Goal: Information Seeking & Learning: Understand process/instructions

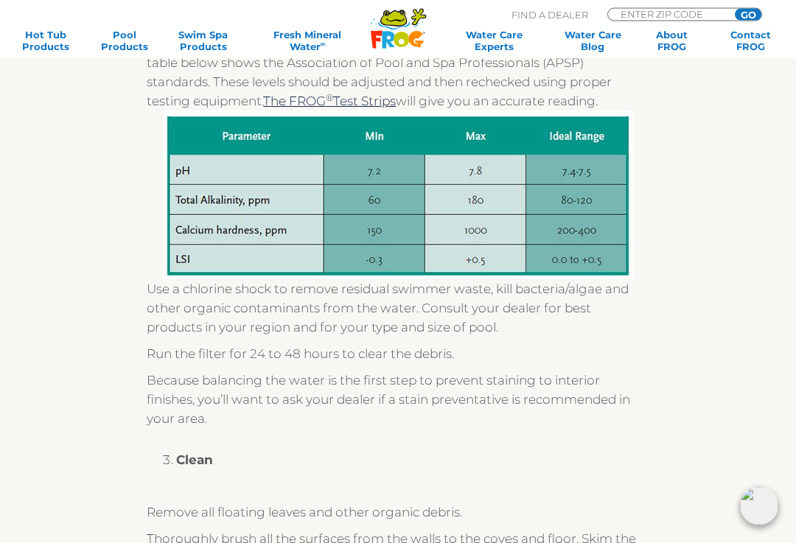
scroll to position [523, 0]
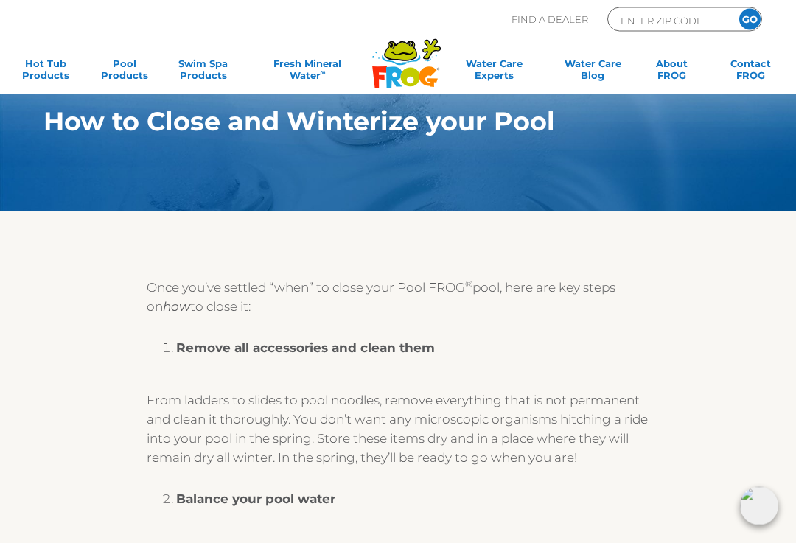
scroll to position [0, 0]
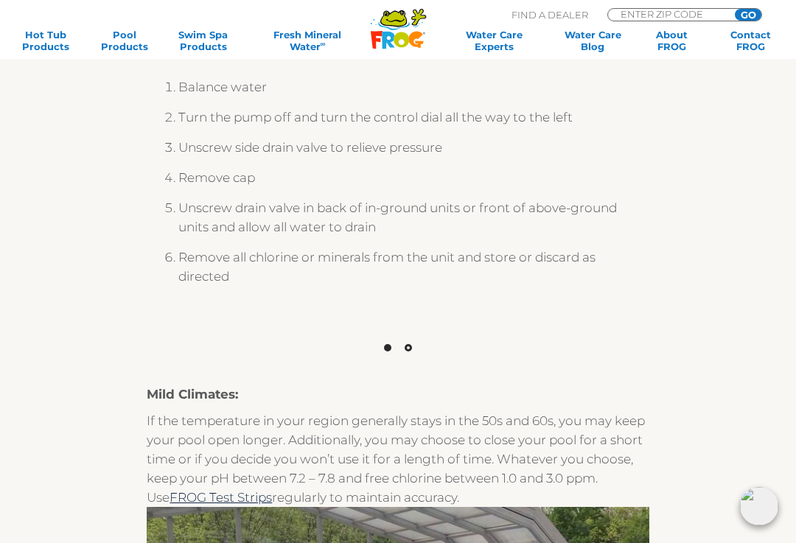
scroll to position [1379, 0]
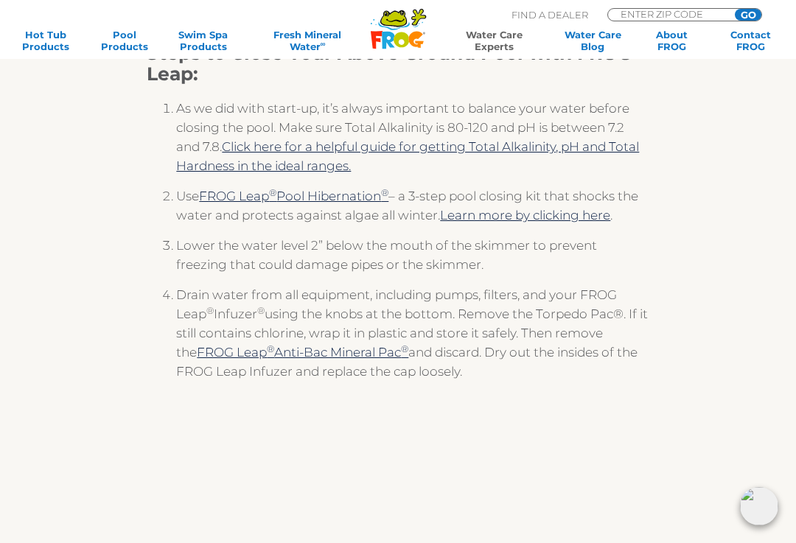
scroll to position [285, 0]
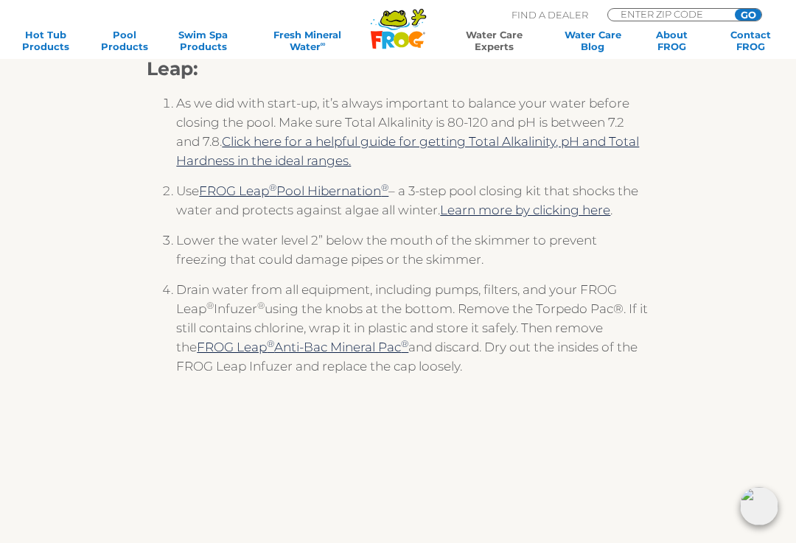
click at [610, 214] on link "Learn more by clicking here" at bounding box center [525, 210] width 170 height 15
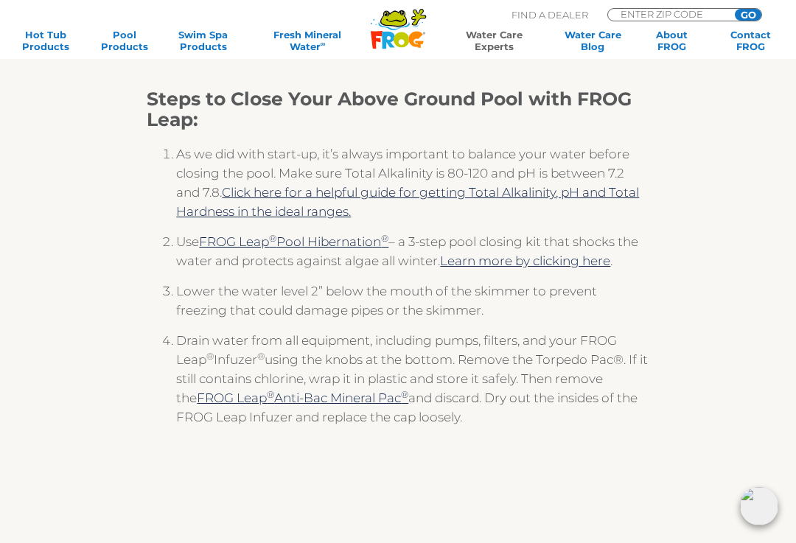
scroll to position [231, 0]
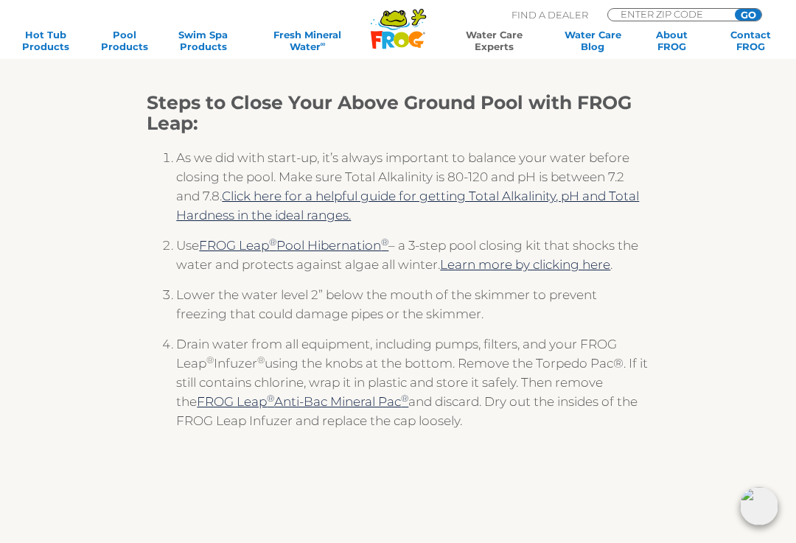
click at [325, 251] on link "FROG Leap ® Pool Hibernation" at bounding box center [290, 245] width 182 height 15
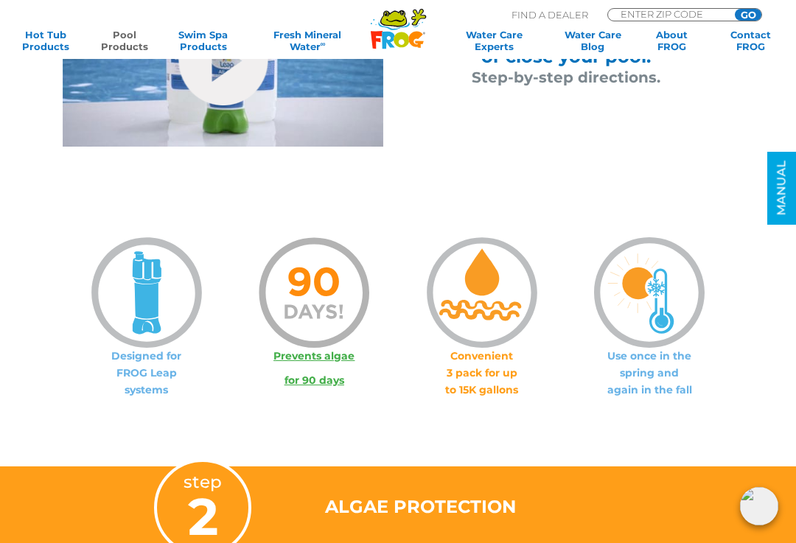
scroll to position [899, 0]
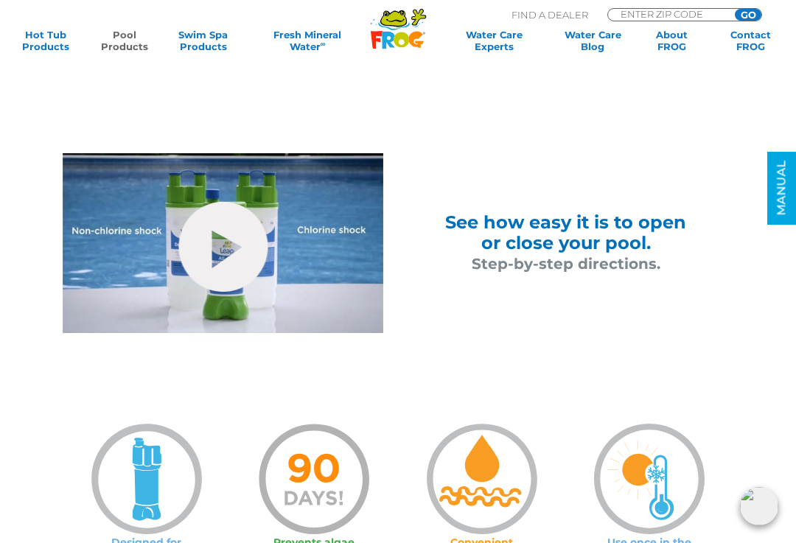
click at [212, 239] on link "hide-me" at bounding box center [222, 247] width 89 height 90
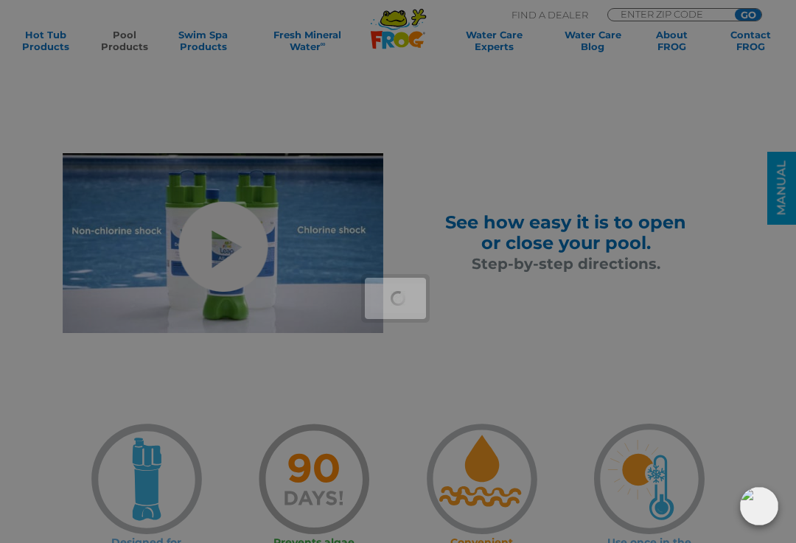
scroll to position [731, 0]
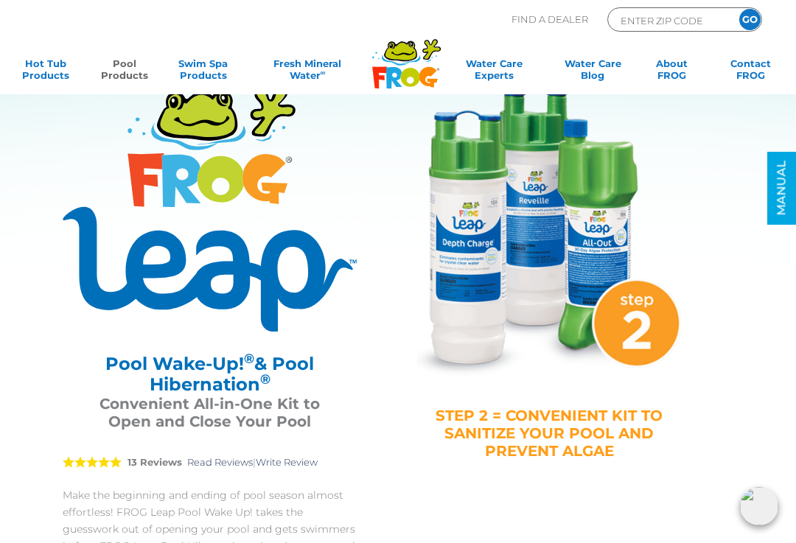
scroll to position [731, 0]
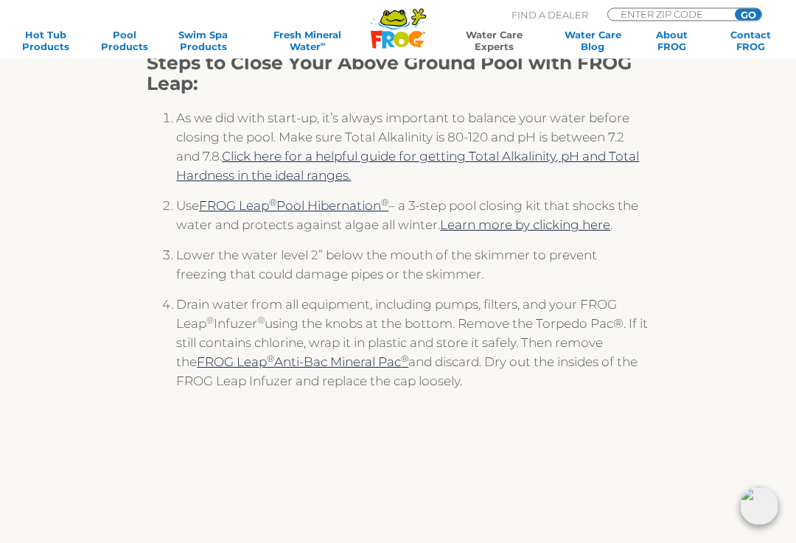
scroll to position [270, 0]
click at [558, 223] on link "Learn more by clicking here" at bounding box center [525, 224] width 170 height 15
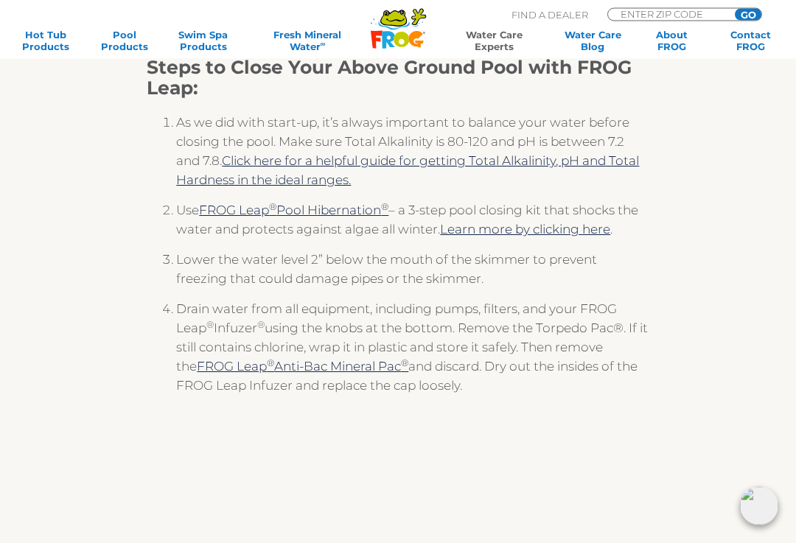
scroll to position [266, 0]
click at [303, 158] on link "Click here for a helpful guide for getting Total Alkalinity, pH and Total Hardn…" at bounding box center [407, 170] width 463 height 34
click at [63, 393] on div "Steps to Close Your Above Ground Pool with FROG Leap: As we did with start-up, …" at bounding box center [397, 406] width 753 height 737
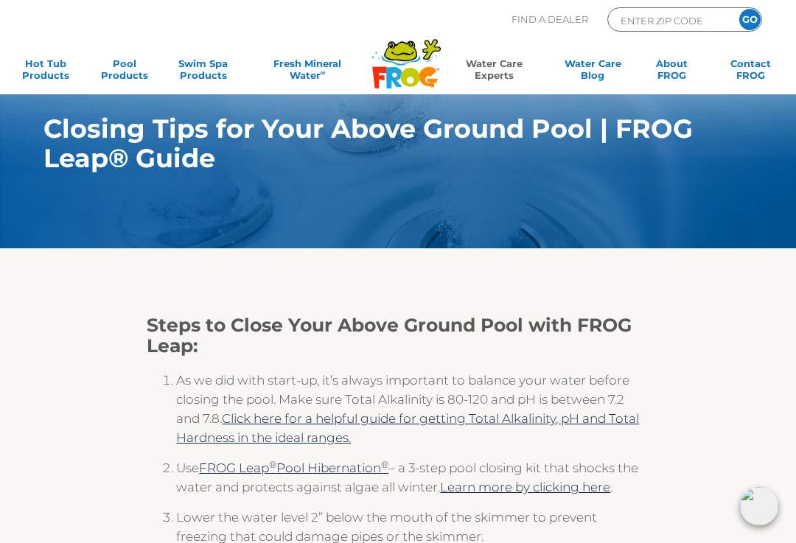
scroll to position [0, 0]
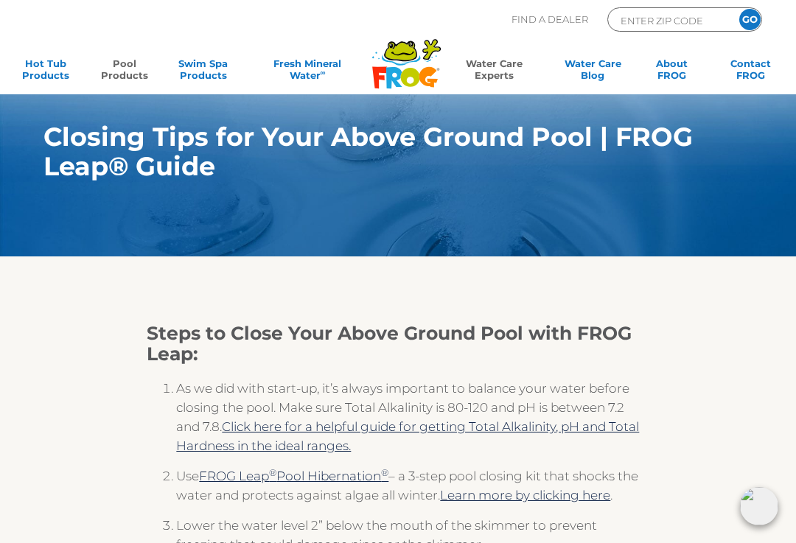
click at [134, 77] on link "Pool Products" at bounding box center [124, 71] width 61 height 29
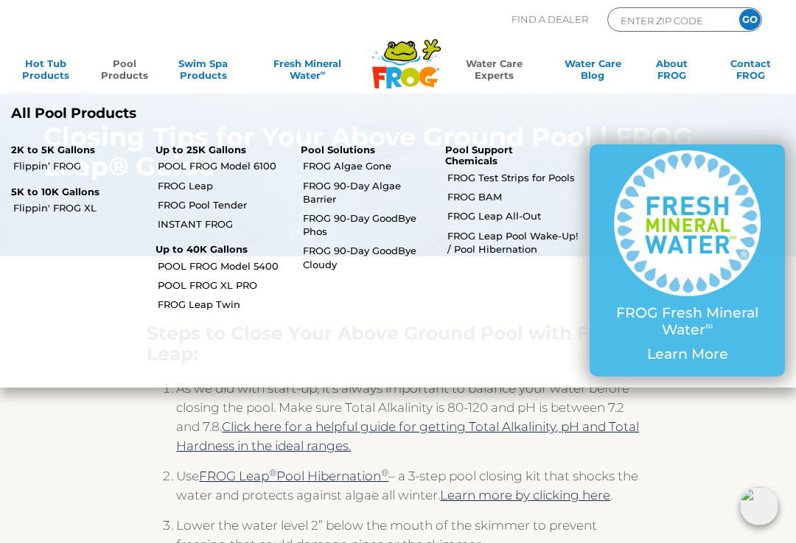
click at [514, 229] on link "FROG Leap Pool Wake-Up! / Pool Hibernation" at bounding box center [512, 242] width 131 height 27
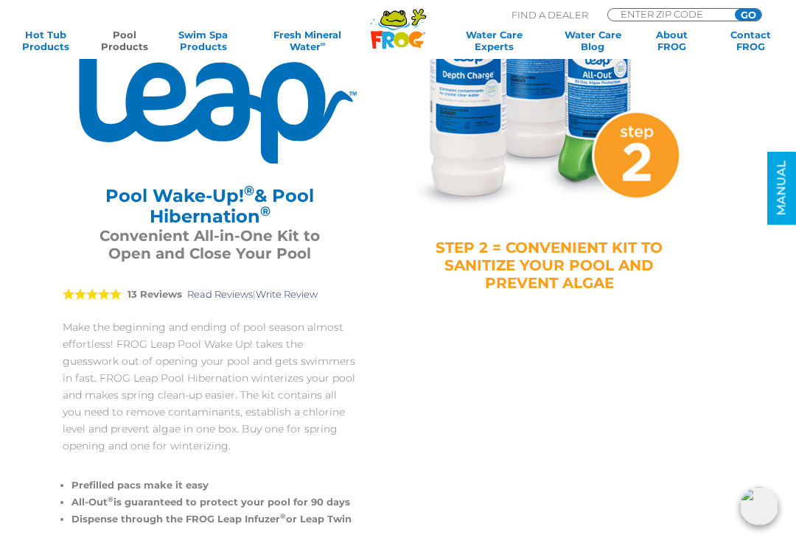
click at [792, 200] on link "MANUAL" at bounding box center [781, 188] width 29 height 73
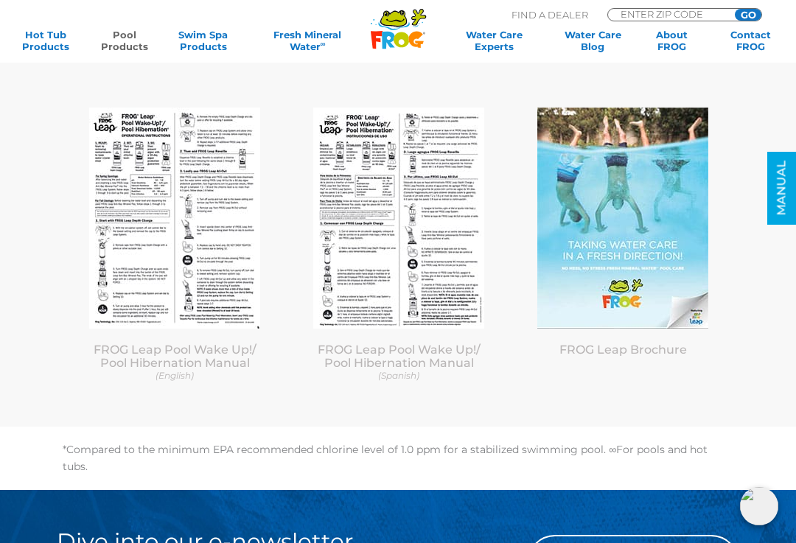
scroll to position [5740, 0]
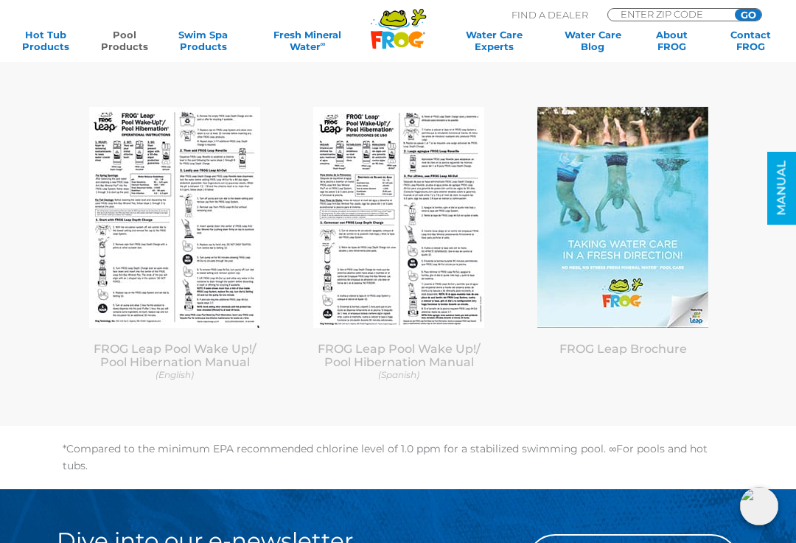
click at [155, 292] on img at bounding box center [174, 217] width 171 height 221
